Goal: Download file/media

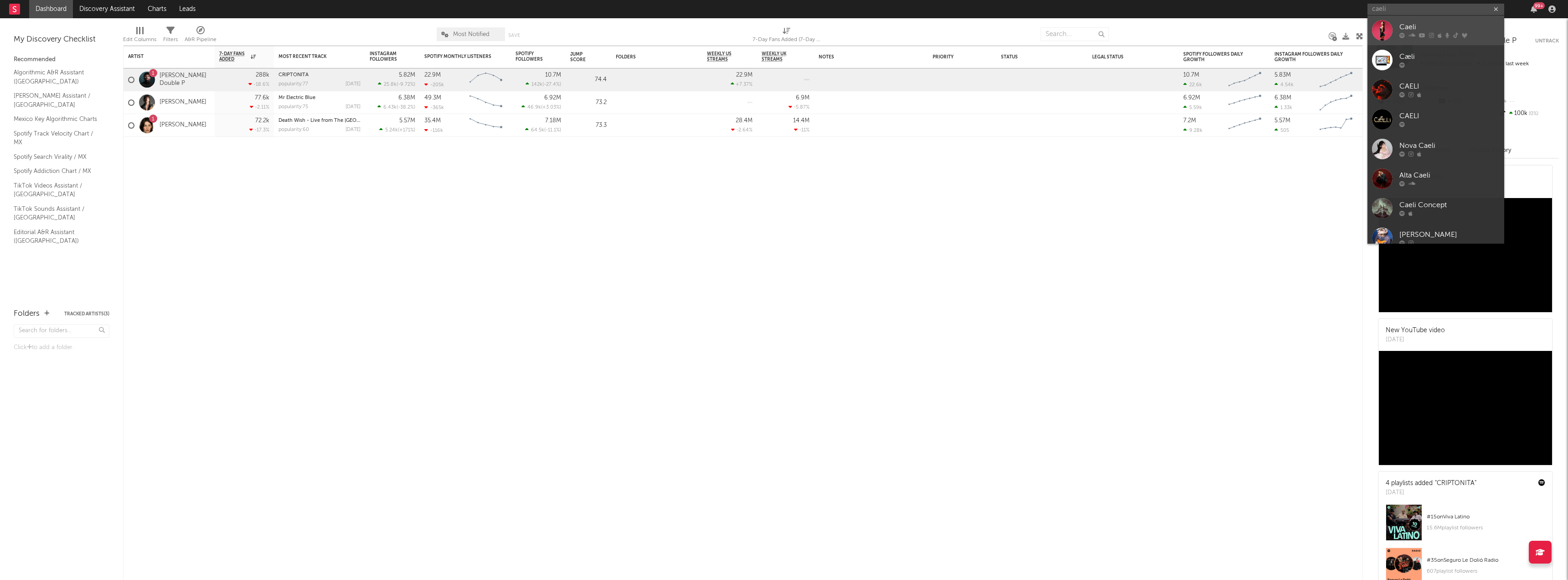
type input "caeli"
click at [1415, 27] on div "Caeli" at bounding box center [1450, 28] width 100 height 11
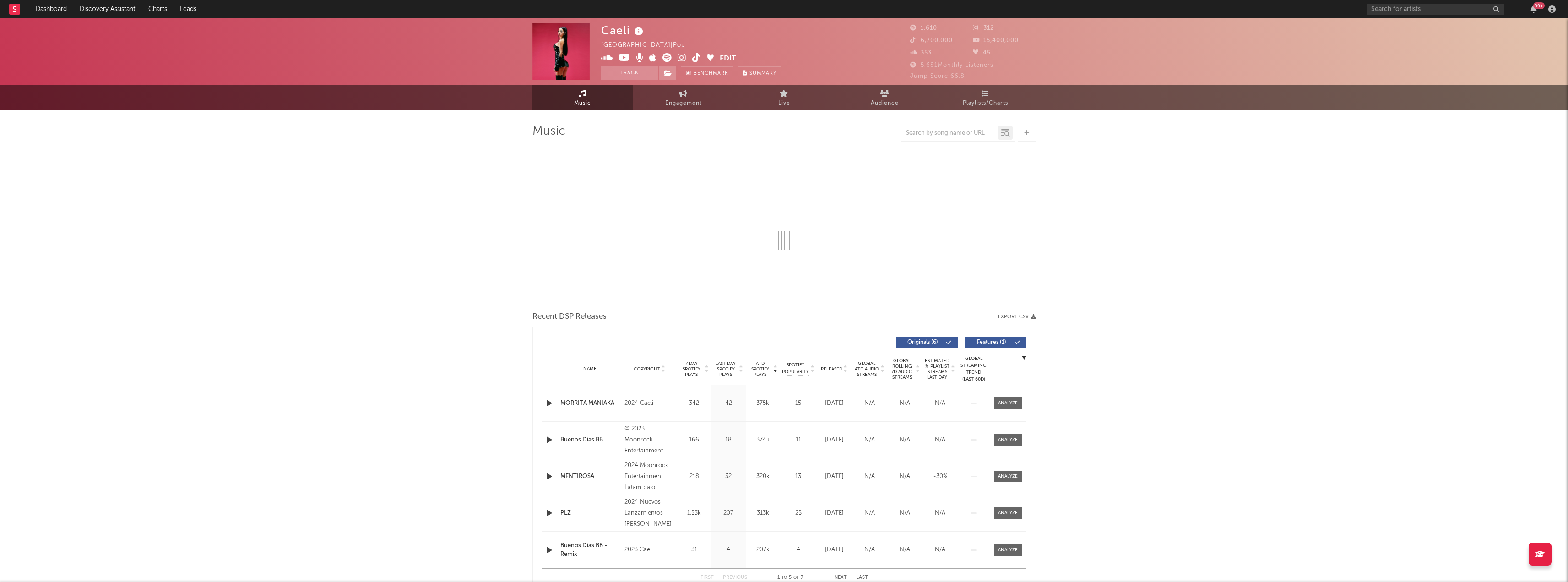
select select "6m"
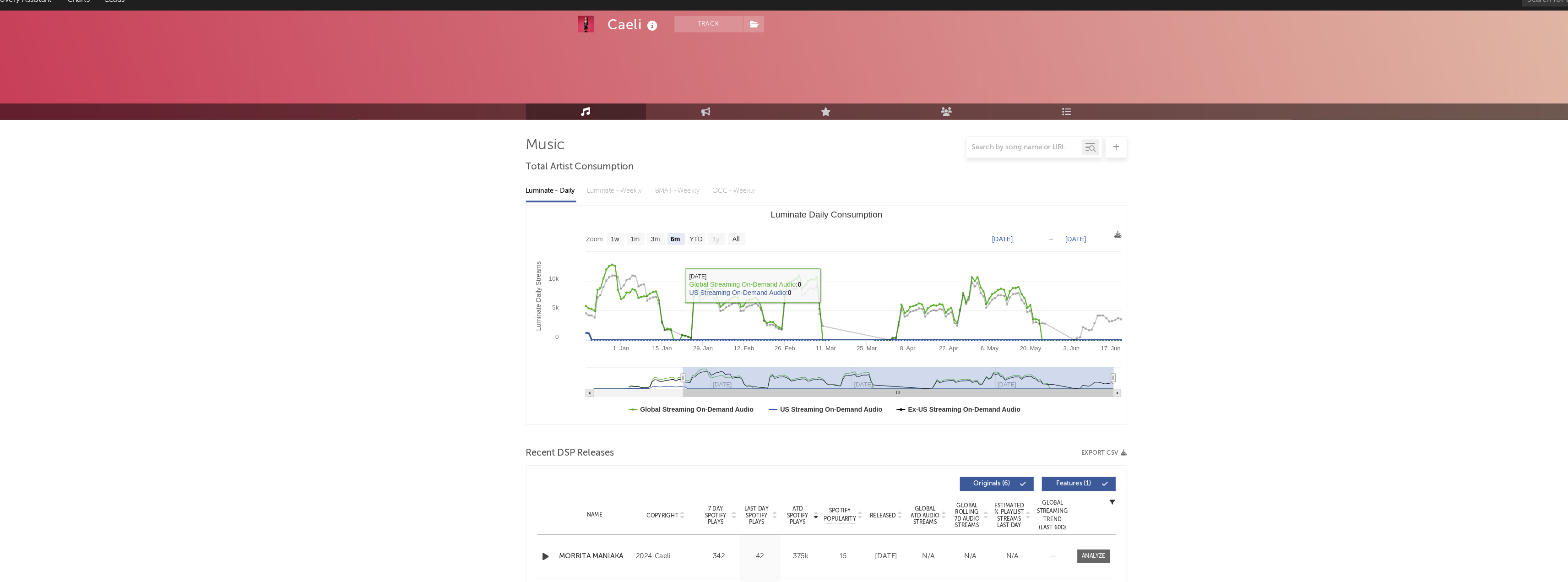
scroll to position [75, 0]
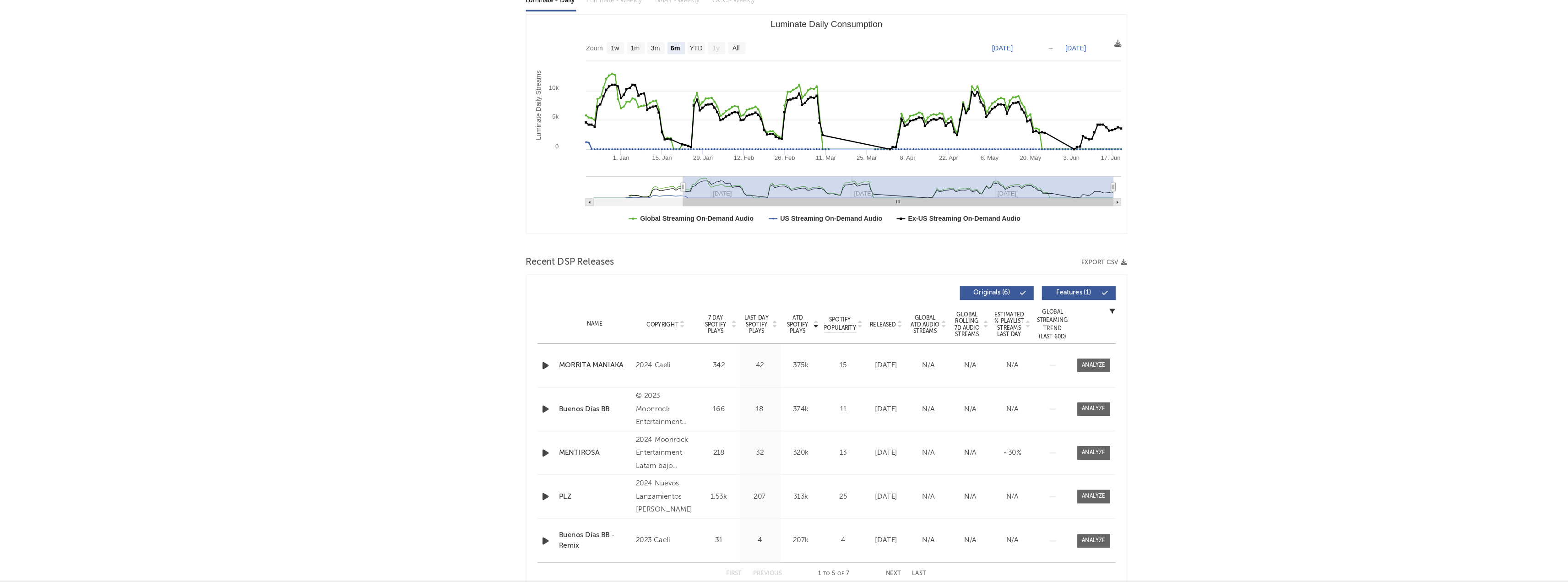
click at [1024, 313] on button "Export CSV" at bounding box center [1017, 314] width 38 height 6
